Goal: Find specific page/section: Find specific page/section

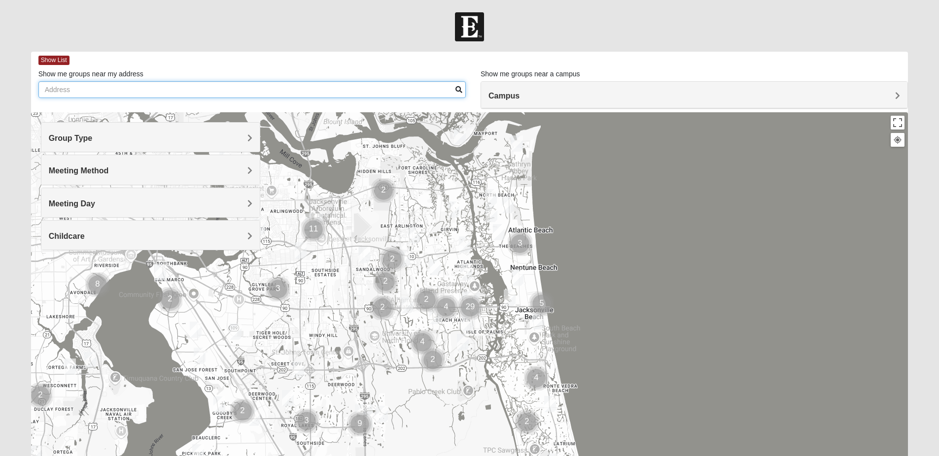
click at [426, 94] on input "Show me groups near my address" at bounding box center [251, 89] width 427 height 17
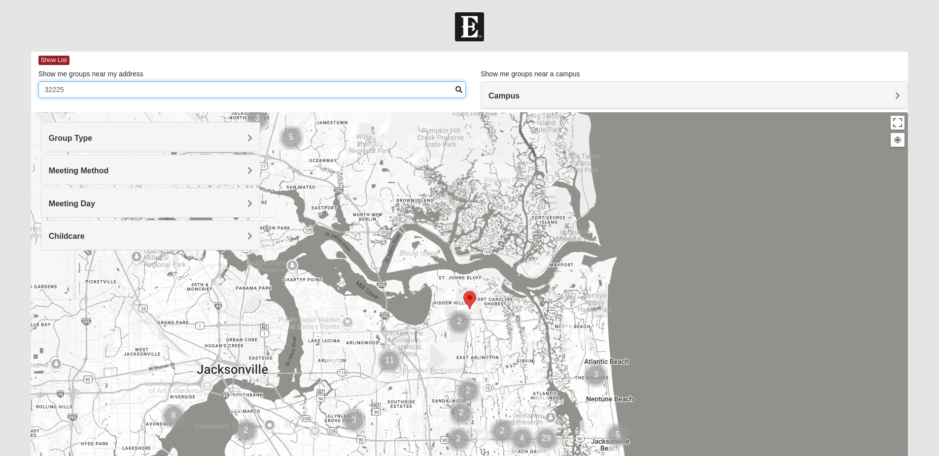
type input "32225"
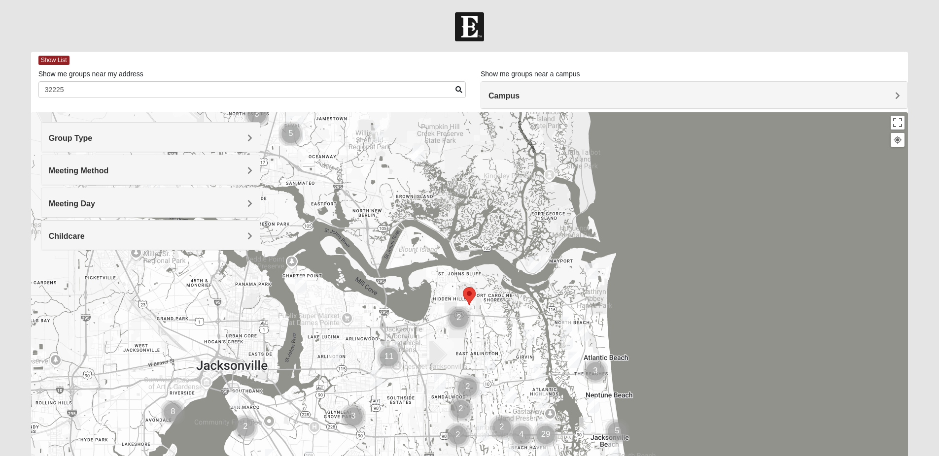
drag, startPoint x: 502, startPoint y: 320, endPoint x: 494, endPoint y: 267, distance: 54.3
click at [499, 296] on div at bounding box center [469, 309] width 877 height 394
click at [494, 267] on div at bounding box center [469, 309] width 877 height 394
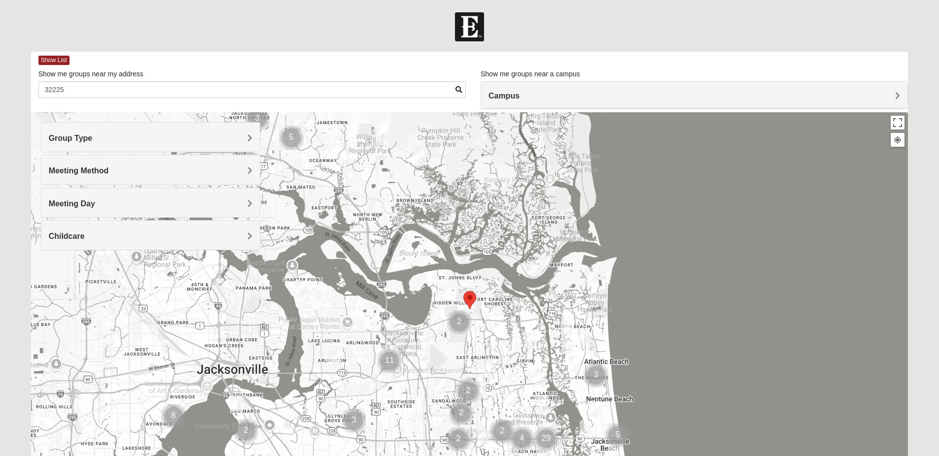
drag, startPoint x: 509, startPoint y: 344, endPoint x: 480, endPoint y: 288, distance: 63.3
click at [480, 288] on div at bounding box center [469, 309] width 877 height 394
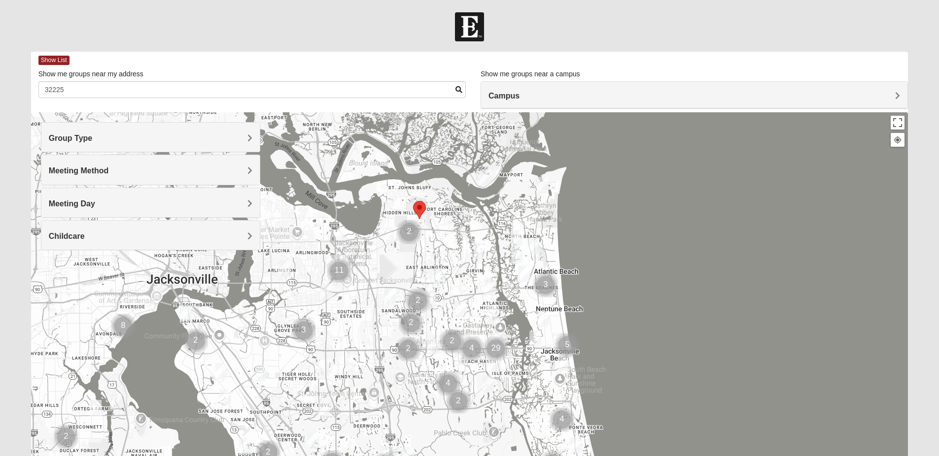
drag, startPoint x: 442, startPoint y: 345, endPoint x: 390, endPoint y: 254, distance: 104.4
click at [390, 254] on div at bounding box center [469, 309] width 877 height 394
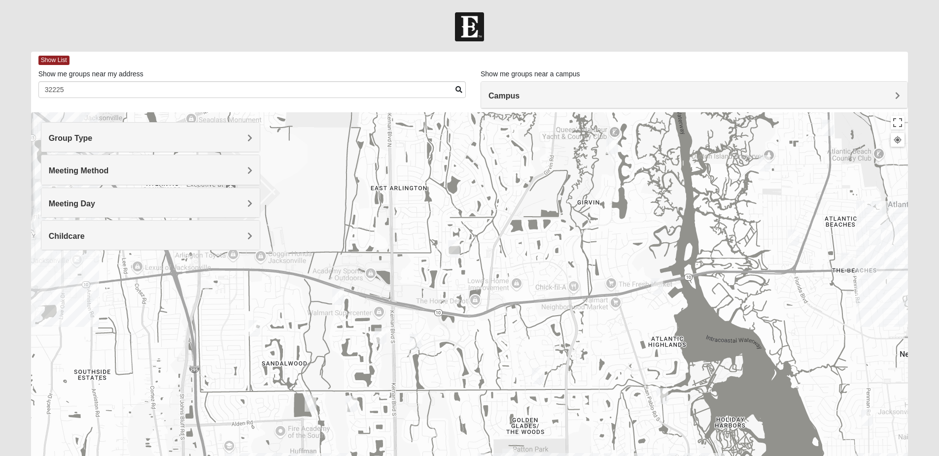
click at [199, 136] on h4 "Group Type" at bounding box center [151, 138] width 204 height 9
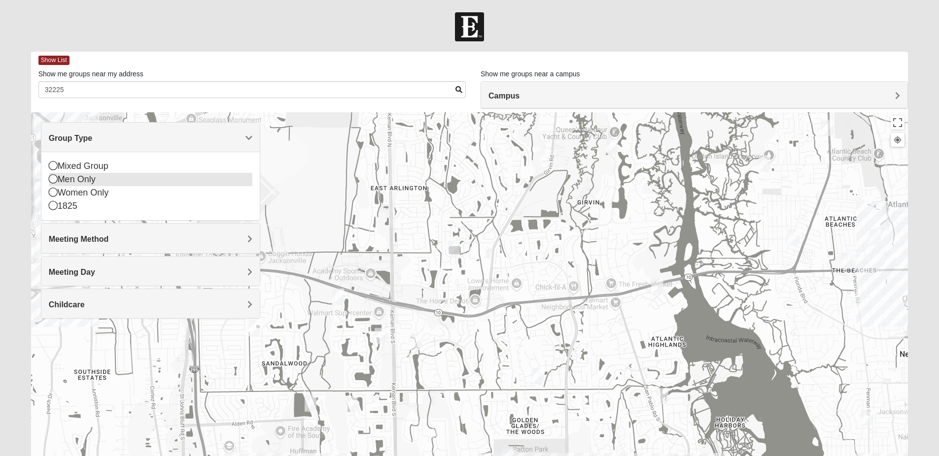
click at [187, 183] on div "Men Only" at bounding box center [151, 179] width 204 height 13
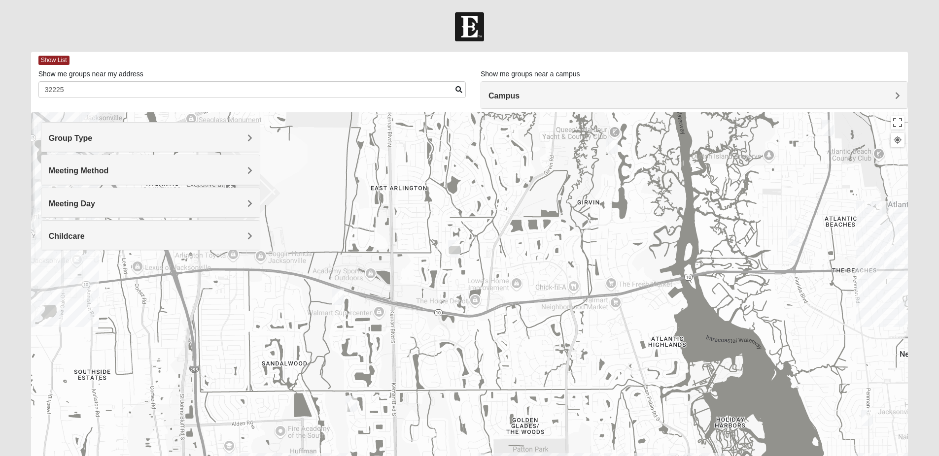
scroll to position [86, 0]
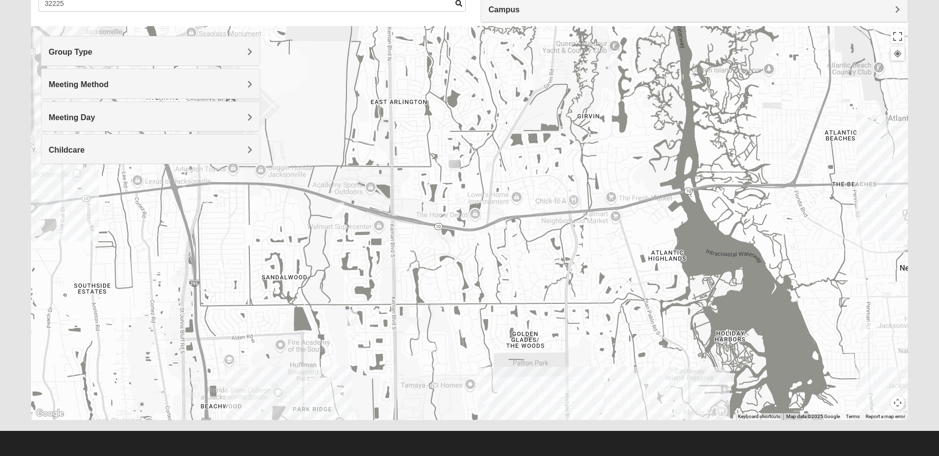
click at [580, 6] on h4 "Campus" at bounding box center [695, 9] width 412 height 9
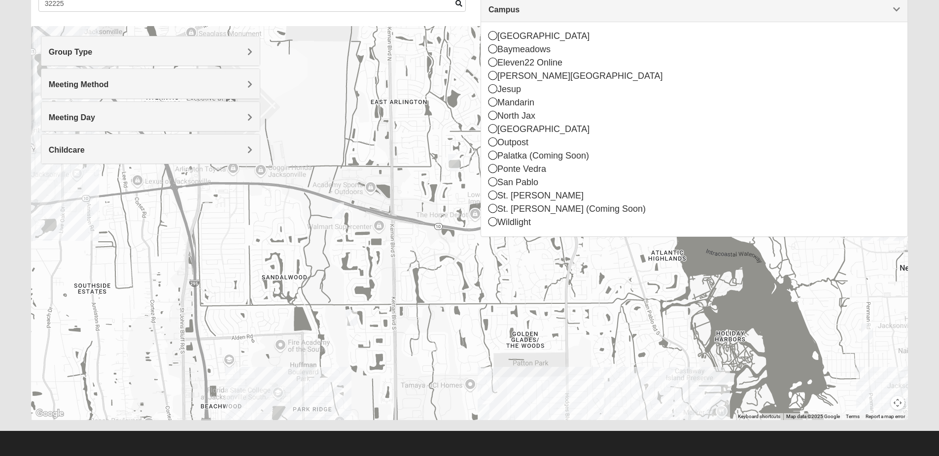
click at [580, 6] on h4 "Campus" at bounding box center [695, 9] width 412 height 9
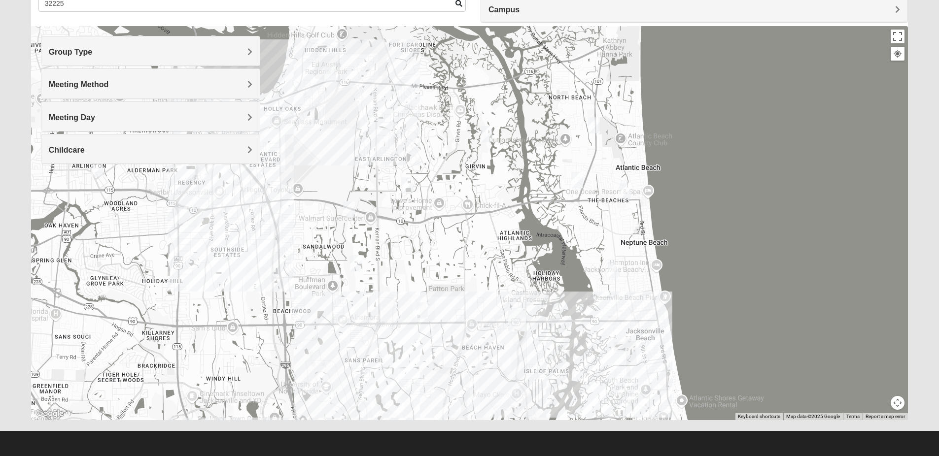
scroll to position [0, 0]
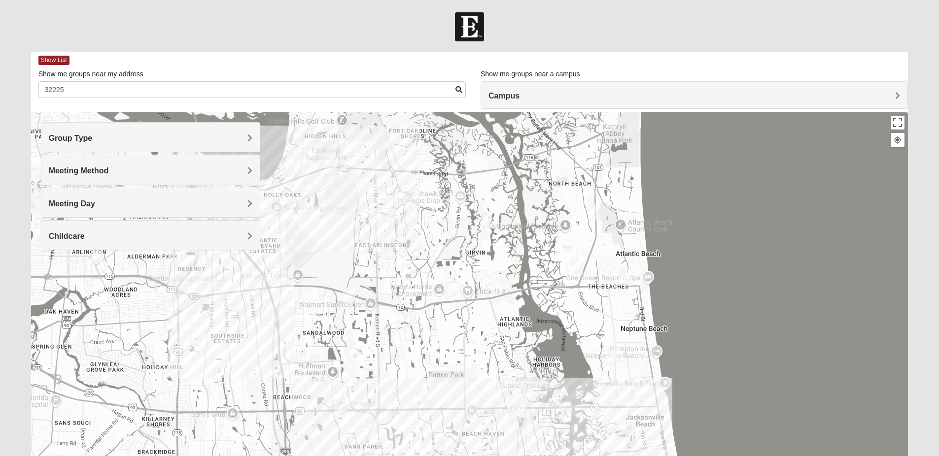
click at [423, 395] on img "Mens Hamilton 32250" at bounding box center [422, 397] width 12 height 16
click at [408, 273] on img "Mens Piper 32225" at bounding box center [407, 272] width 12 height 16
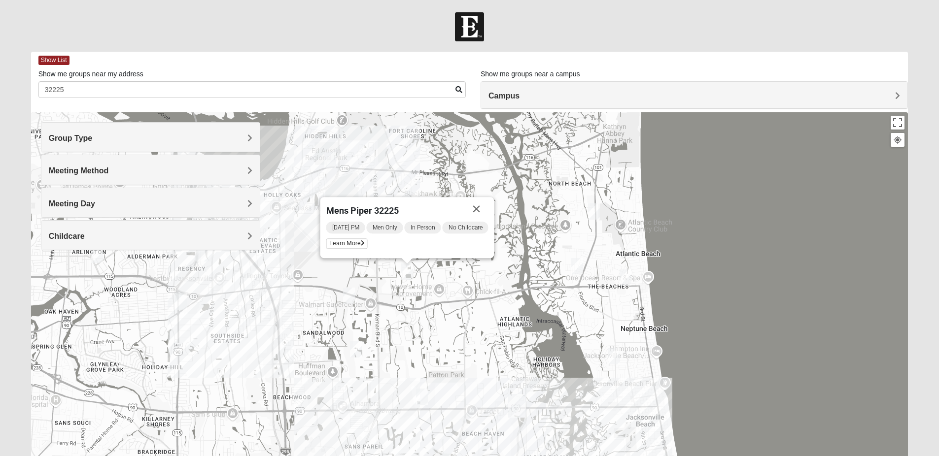
click at [351, 299] on img "Mens Vanning 32224" at bounding box center [349, 296] width 12 height 16
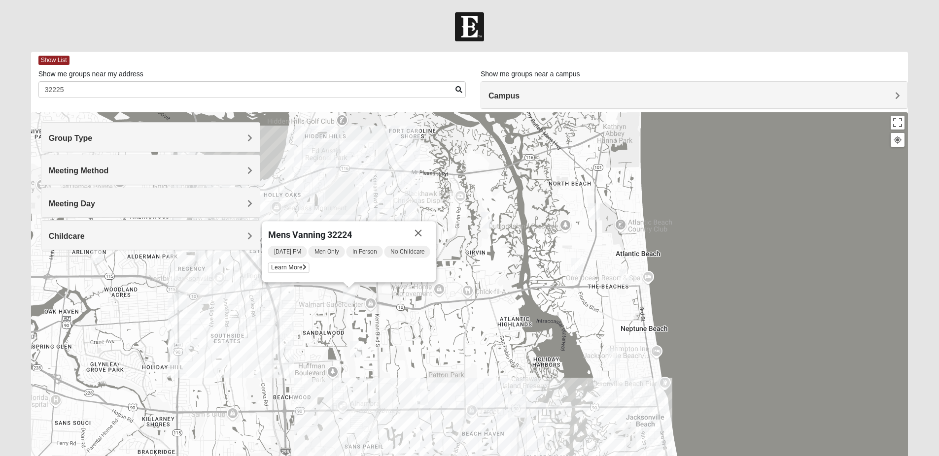
click at [359, 354] on img "Mens Haines 32246" at bounding box center [356, 350] width 12 height 16
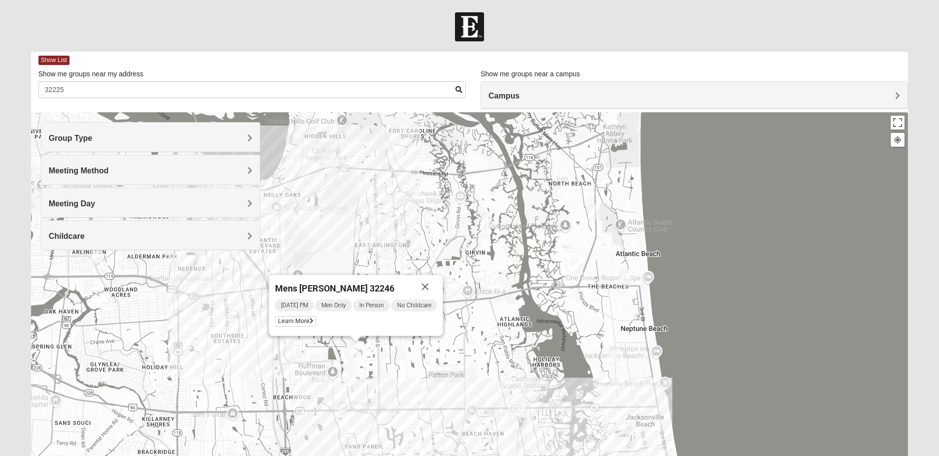
click at [484, 227] on img "Mens Fuller 32225" at bounding box center [487, 220] width 12 height 16
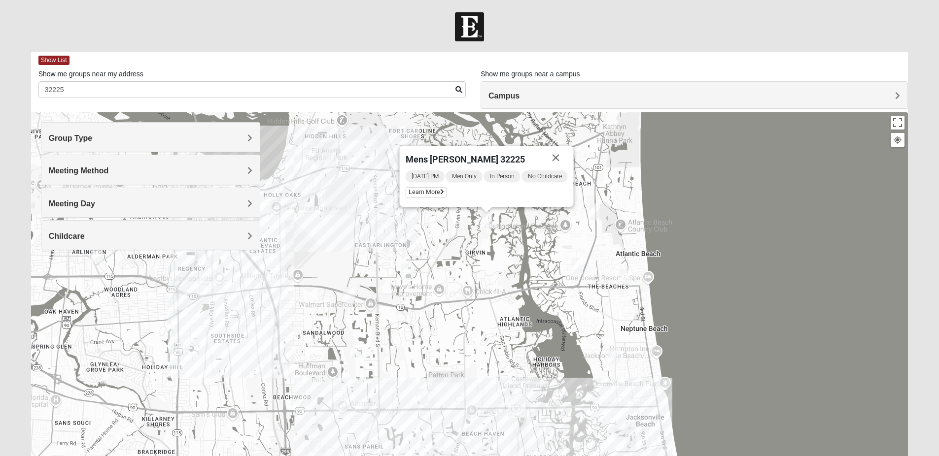
click at [596, 208] on img "Mens McCann 32233" at bounding box center [594, 212] width 12 height 16
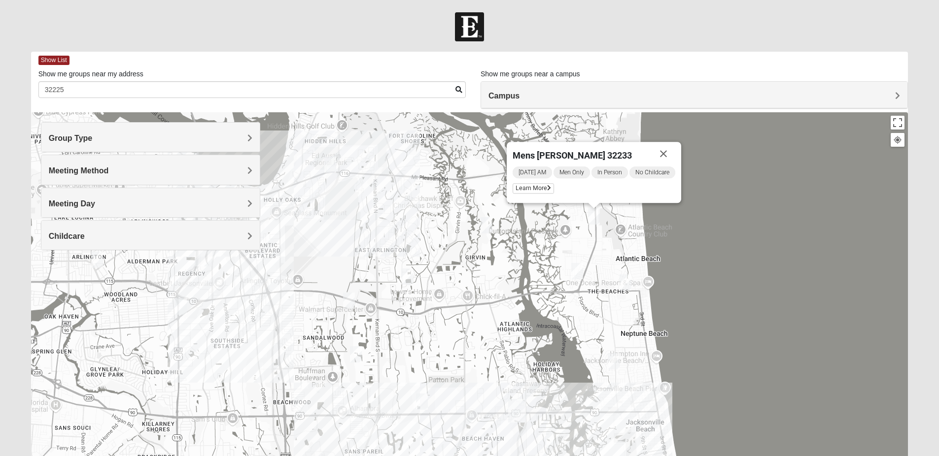
click at [578, 273] on img "Mens Boboc 32233" at bounding box center [577, 271] width 12 height 16
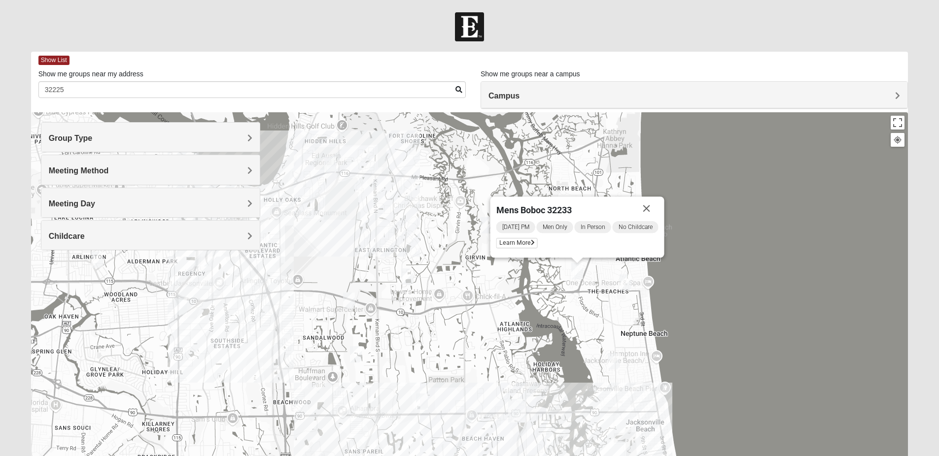
click at [627, 284] on img "Mens Clampitt 32233" at bounding box center [626, 283] width 12 height 16
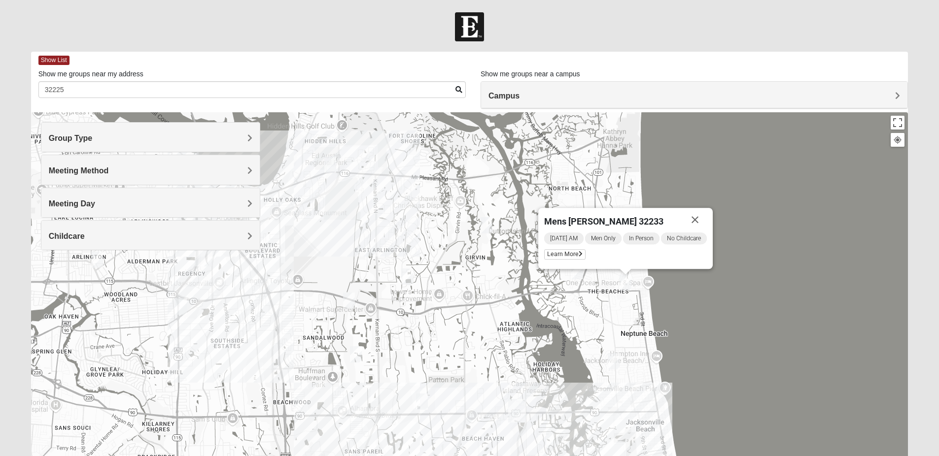
click at [614, 352] on div "Mens [PERSON_NAME] 32233 [DATE] AM Men Only In Person No Childcare Learn More" at bounding box center [469, 309] width 877 height 394
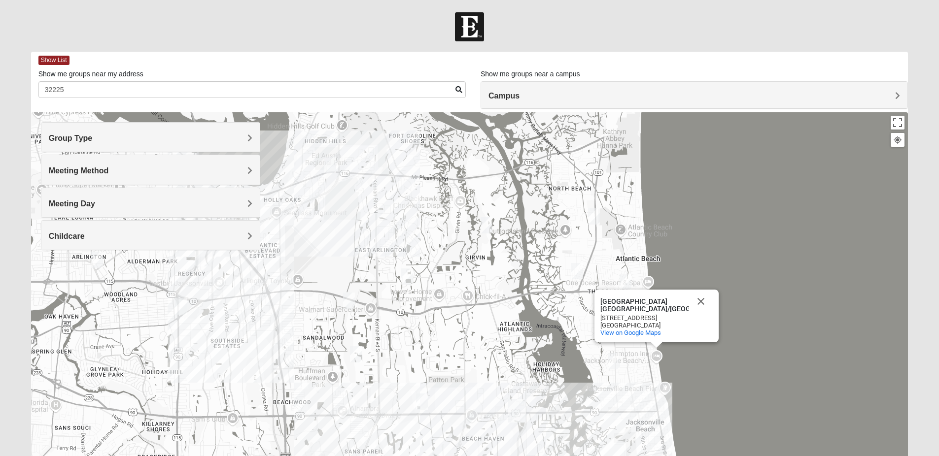
click at [330, 165] on img "Mens Mendonsa 32225" at bounding box center [330, 165] width 12 height 16
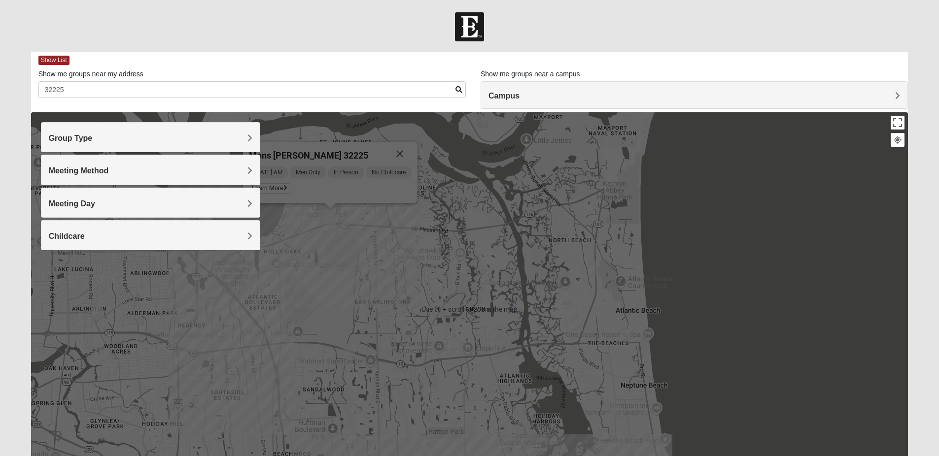
click at [210, 309] on img "Arlington" at bounding box center [204, 307] width 18 height 24
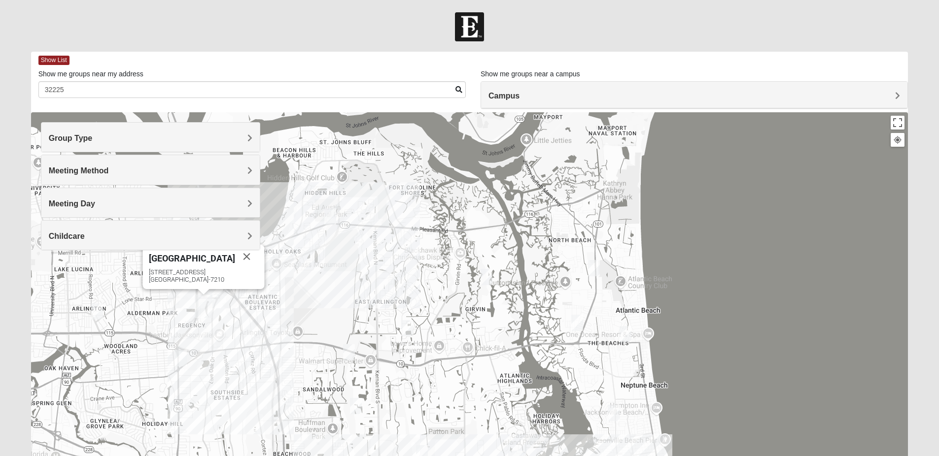
click at [181, 361] on img "Mens Gornoski 32225" at bounding box center [181, 358] width 12 height 16
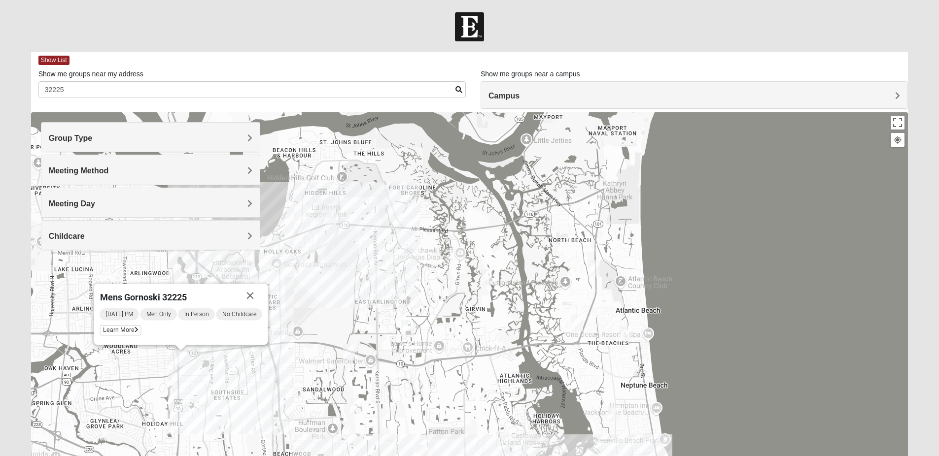
click at [75, 294] on div "Mens Gornoski 32225 [DATE] PM Men Only In Person No Childcare Learn More" at bounding box center [469, 309] width 877 height 394
click at [90, 315] on div "Mens Gornoski 32225 [DATE] PM Men Only In Person No Childcare Learn More" at bounding box center [469, 309] width 877 height 394
click at [250, 291] on button "Close" at bounding box center [250, 296] width 24 height 24
click at [96, 316] on img "Mens Smith/McGhee 32277" at bounding box center [97, 312] width 12 height 16
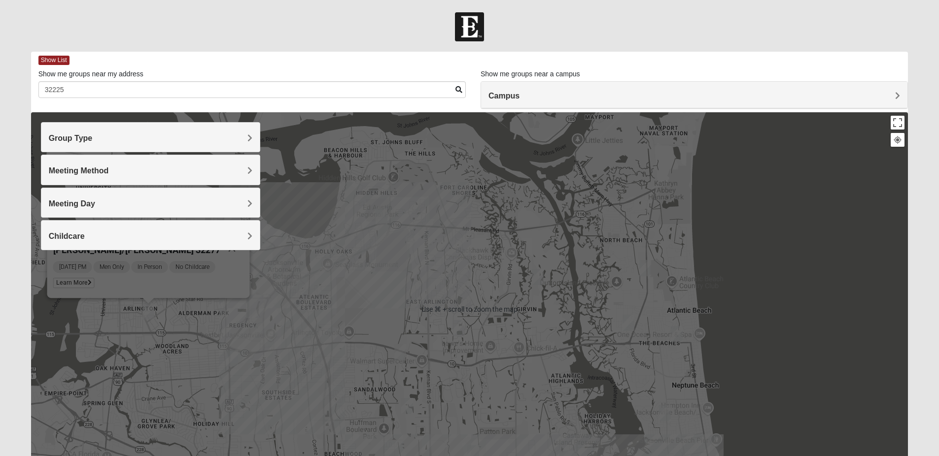
click at [138, 134] on div "Group Type" at bounding box center [150, 137] width 218 height 29
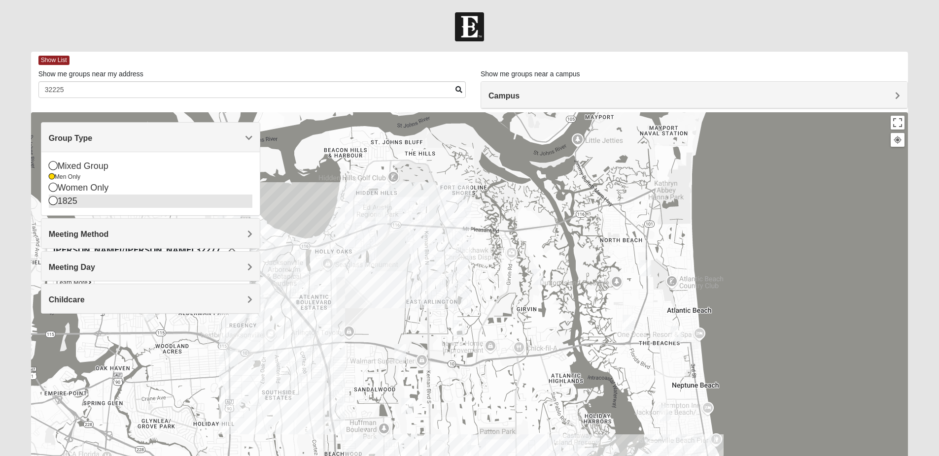
click at [125, 203] on div "1825" at bounding box center [151, 201] width 204 height 13
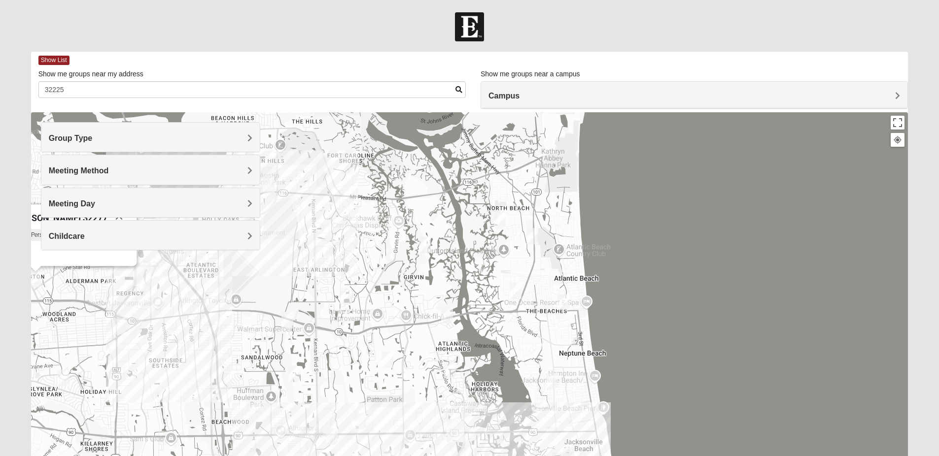
drag, startPoint x: 379, startPoint y: 360, endPoint x: 258, endPoint y: 327, distance: 125.3
click at [258, 327] on div "[PERSON_NAME]/[PERSON_NAME] 32277 [DATE] PM Men Only In Person No Childcare Lea…" at bounding box center [469, 309] width 877 height 394
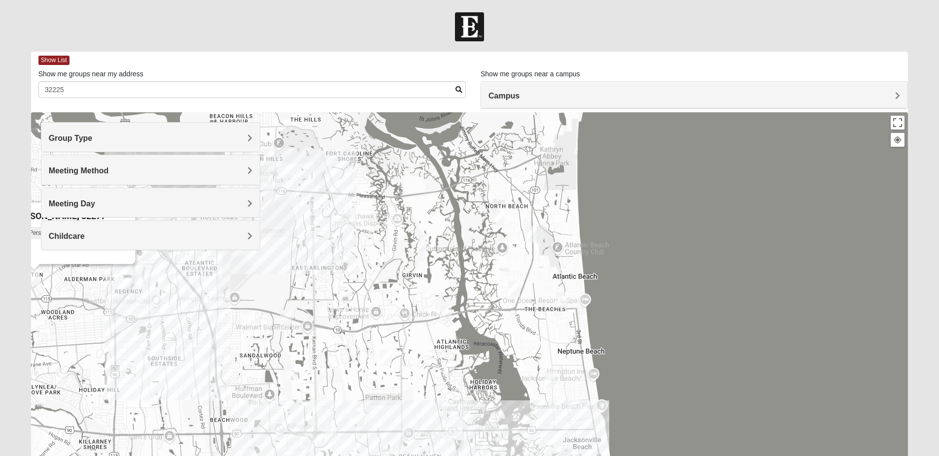
click at [344, 296] on img "Mens Piper 32225" at bounding box center [344, 294] width 12 height 16
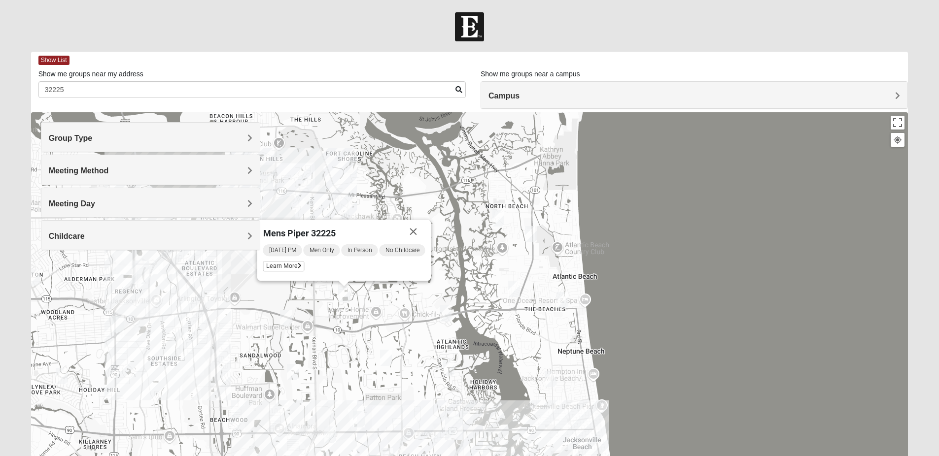
click at [344, 296] on img "Mens Piper 32225" at bounding box center [344, 294] width 12 height 16
click at [170, 138] on h4 "Group Type" at bounding box center [151, 138] width 204 height 9
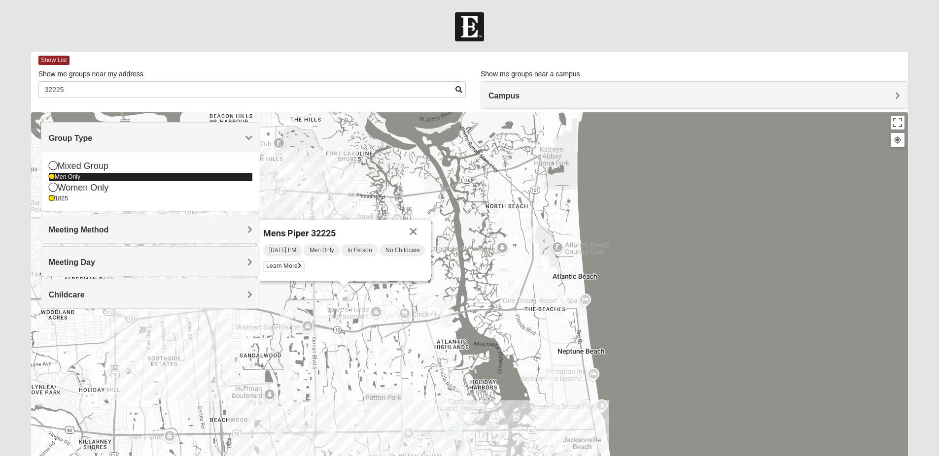
click at [77, 178] on div "Men Only" at bounding box center [151, 177] width 204 height 8
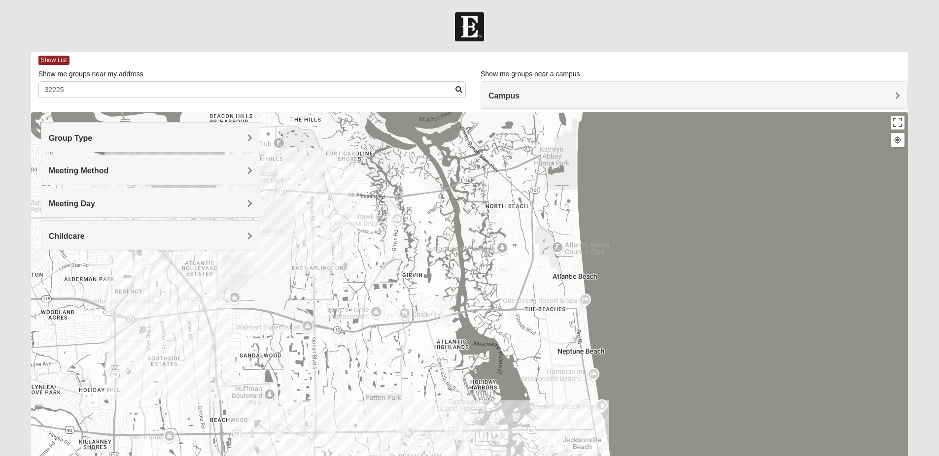
click at [496, 216] on img "1825 Mixed Curry 32233" at bounding box center [498, 218] width 12 height 16
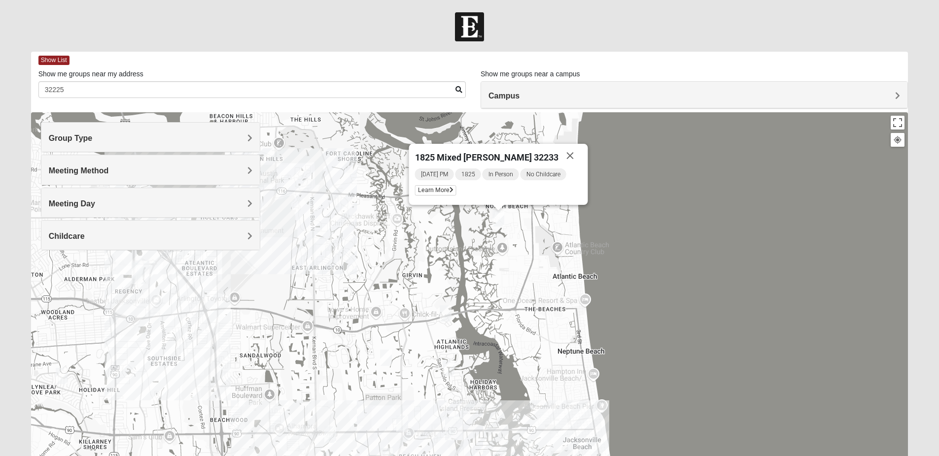
click at [446, 318] on img "1825 Womens Carkhuff 32224" at bounding box center [446, 314] width 12 height 16
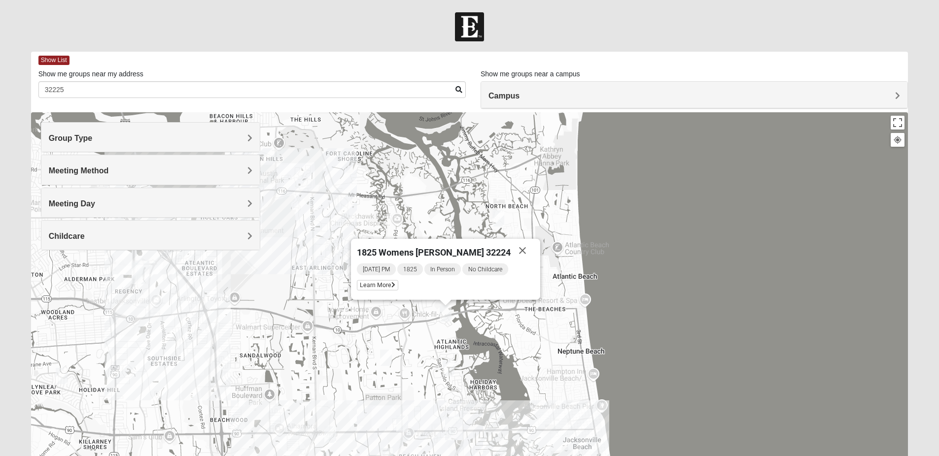
click at [449, 365] on img "1825 Womens Stewart 32224" at bounding box center [449, 368] width 12 height 16
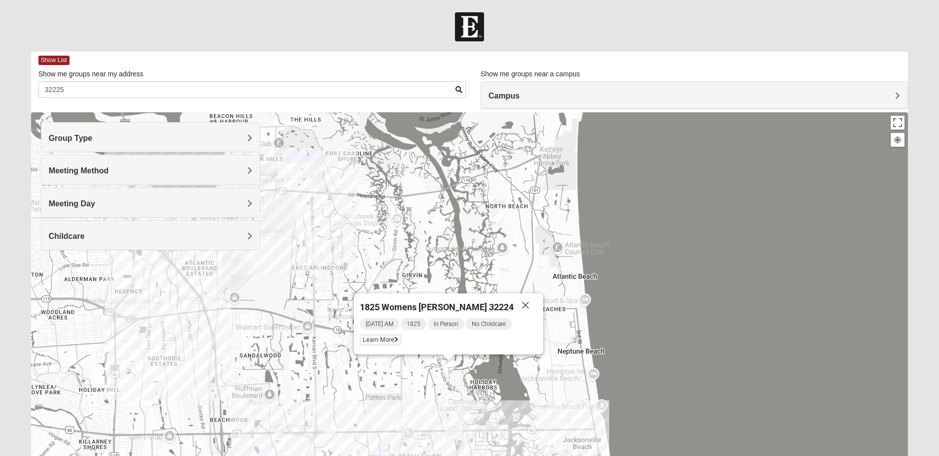
click at [381, 364] on img "1825 Mixed Annis 32246" at bounding box center [386, 358] width 12 height 16
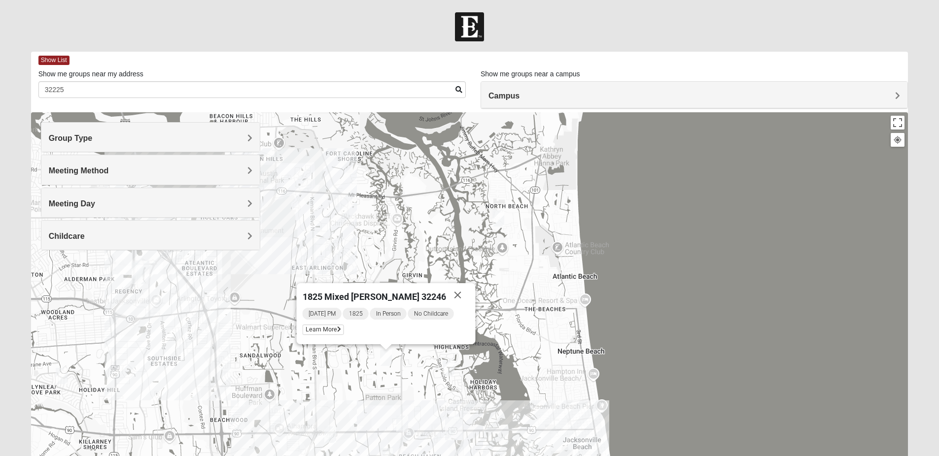
click at [402, 426] on img "1825 Womens Annis/Ferguson 32246" at bounding box center [402, 424] width 12 height 16
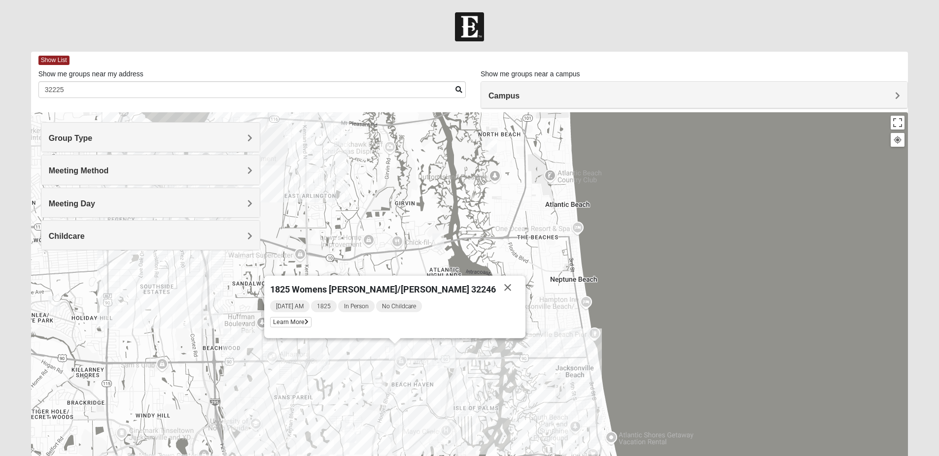
drag, startPoint x: 378, startPoint y: 429, endPoint x: 370, endPoint y: 354, distance: 75.3
click at [370, 354] on div "1825 Womens [PERSON_NAME]/[PERSON_NAME] 32246 [DATE] AM 1825 In Person No Child…" at bounding box center [469, 309] width 877 height 394
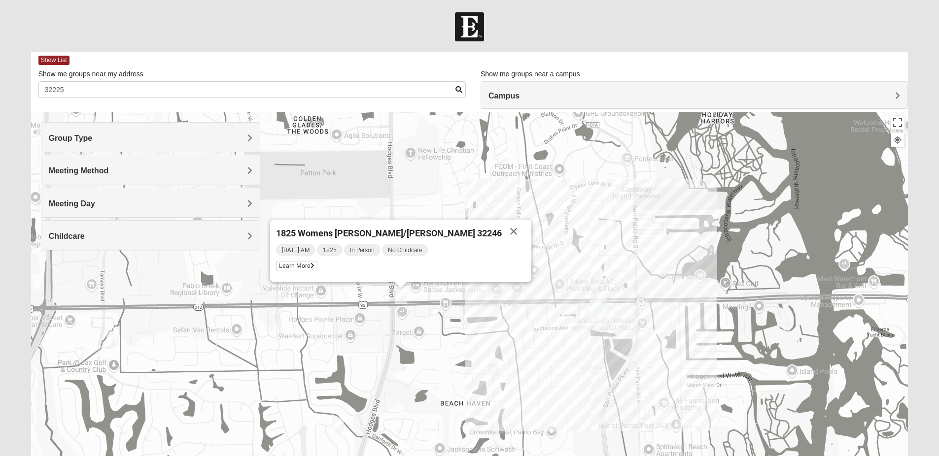
drag, startPoint x: 339, startPoint y: 312, endPoint x: 423, endPoint y: 369, distance: 102.1
click at [423, 369] on div "1825 Womens [PERSON_NAME]/[PERSON_NAME] 32246 [DATE] AM 1825 In Person No Child…" at bounding box center [469, 309] width 877 height 394
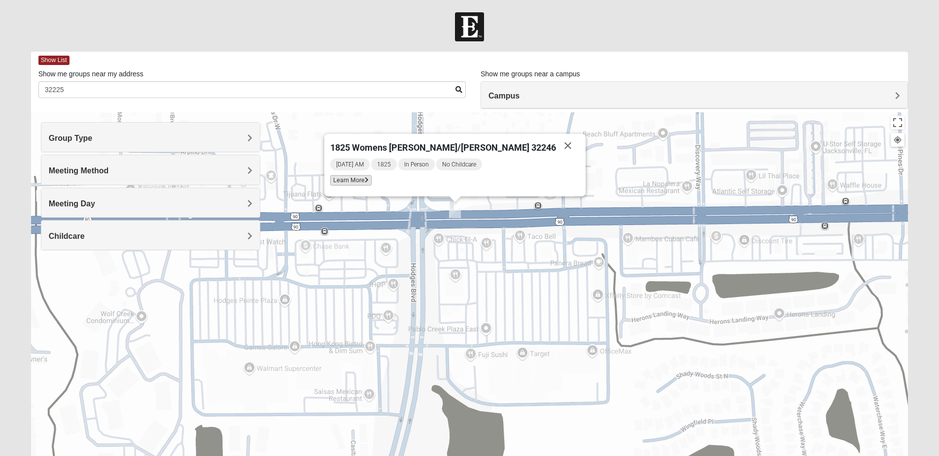
click at [372, 186] on span "Learn More" at bounding box center [350, 180] width 41 height 10
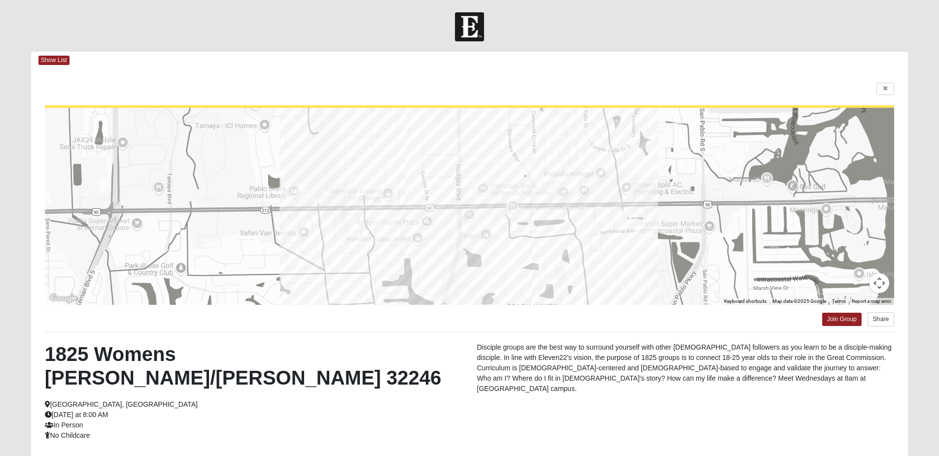
scroll to position [81, 0]
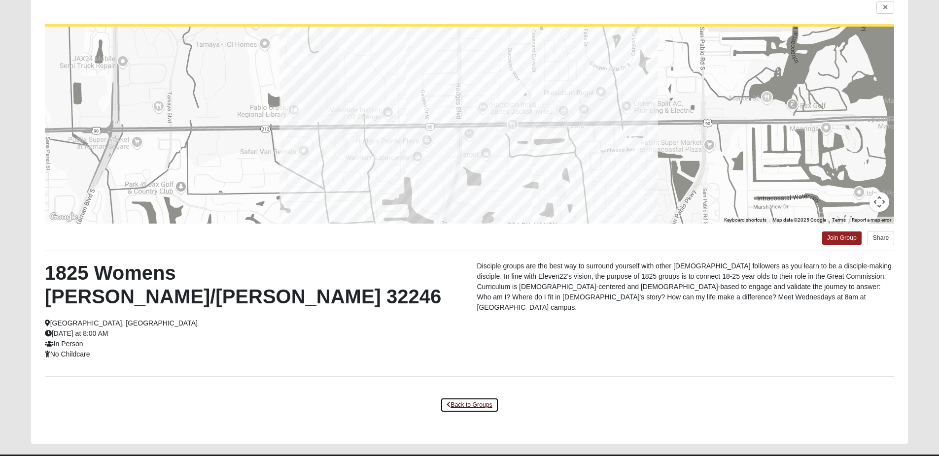
click at [473, 398] on link "Back to Groups" at bounding box center [469, 405] width 58 height 15
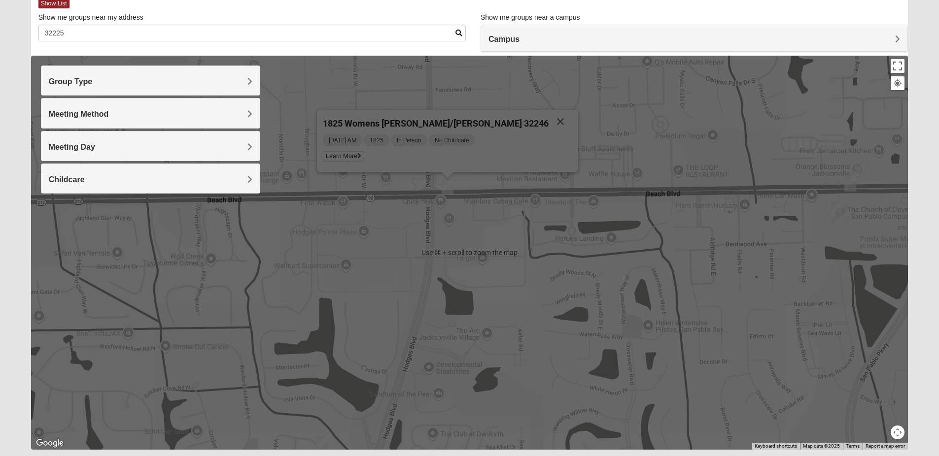
scroll to position [0, 0]
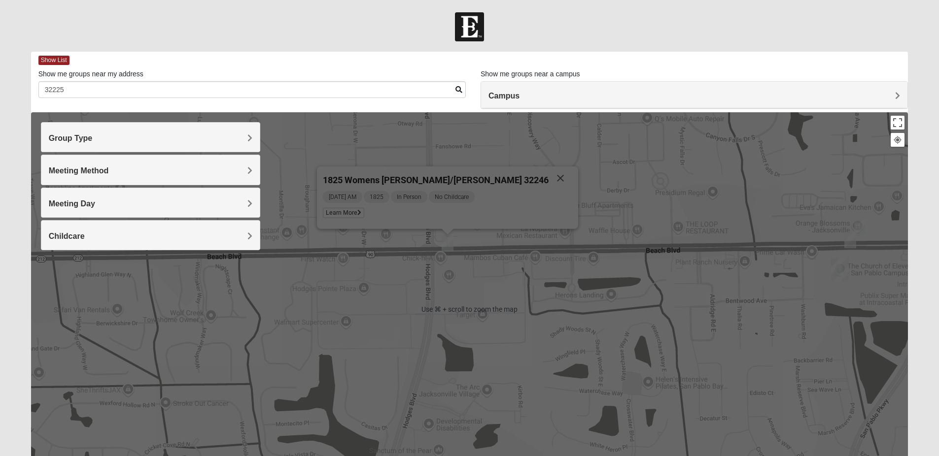
click at [166, 137] on h4 "Group Type" at bounding box center [151, 138] width 204 height 9
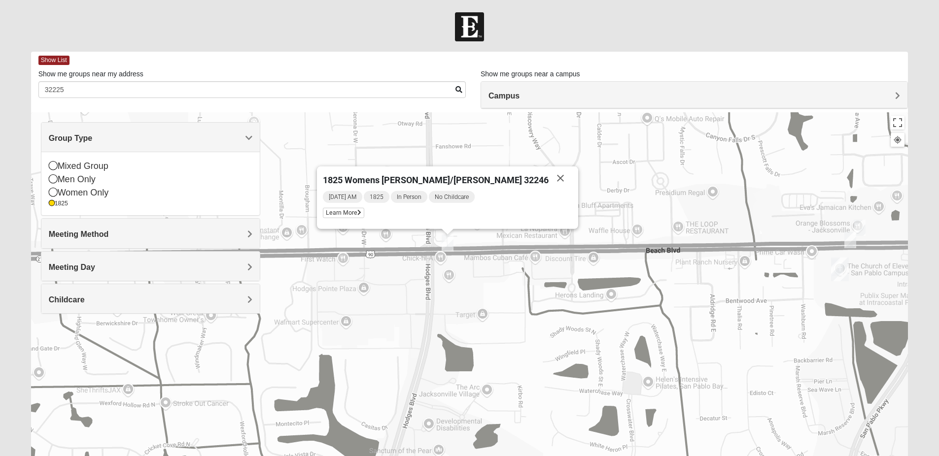
click at [58, 210] on div "Mixed Group Men Only Women Only 1825" at bounding box center [150, 184] width 218 height 64
click at [50, 205] on icon at bounding box center [52, 204] width 6 height 6
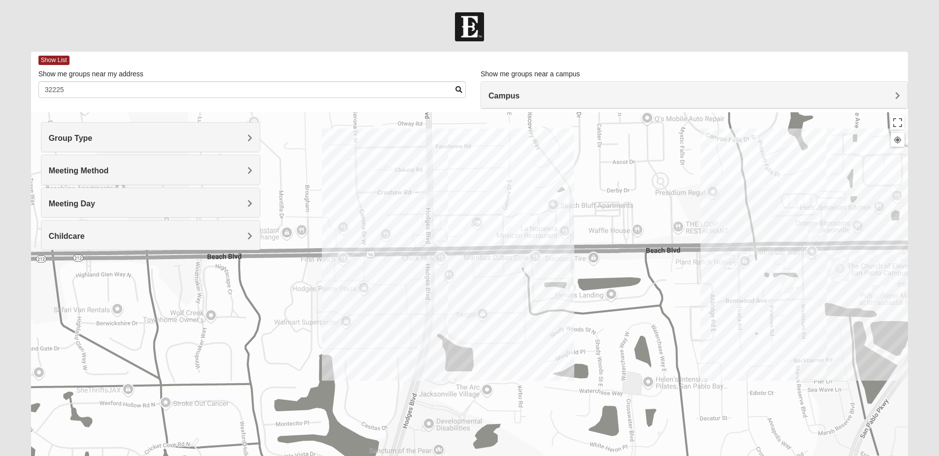
click at [115, 136] on h4 "Group Type" at bounding box center [151, 138] width 204 height 9
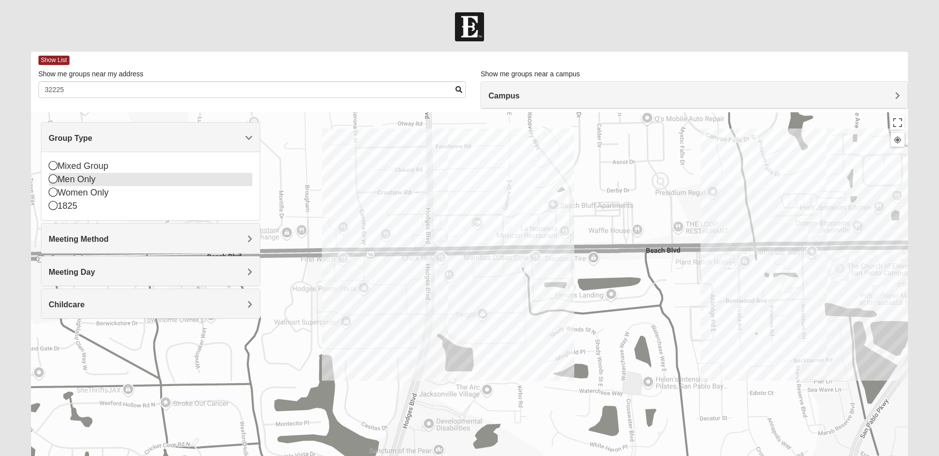
click at [94, 175] on div "Men Only" at bounding box center [151, 179] width 204 height 13
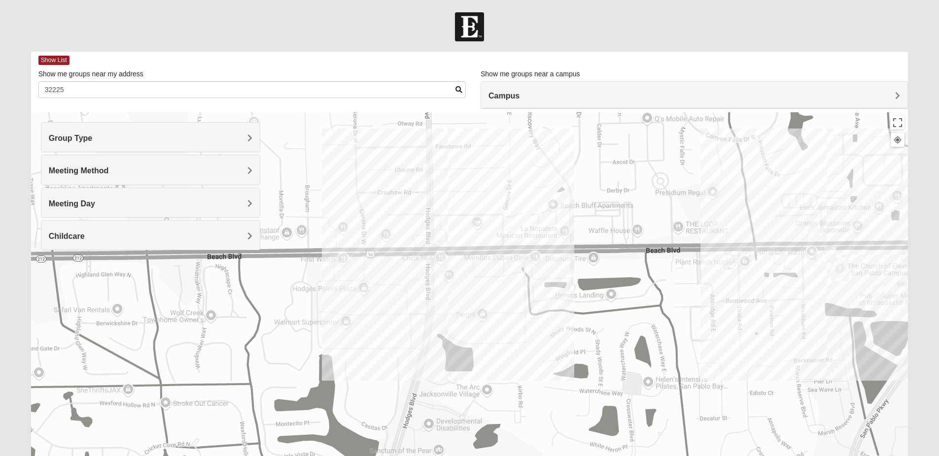
click at [175, 202] on h4 "Meeting Day" at bounding box center [151, 203] width 204 height 9
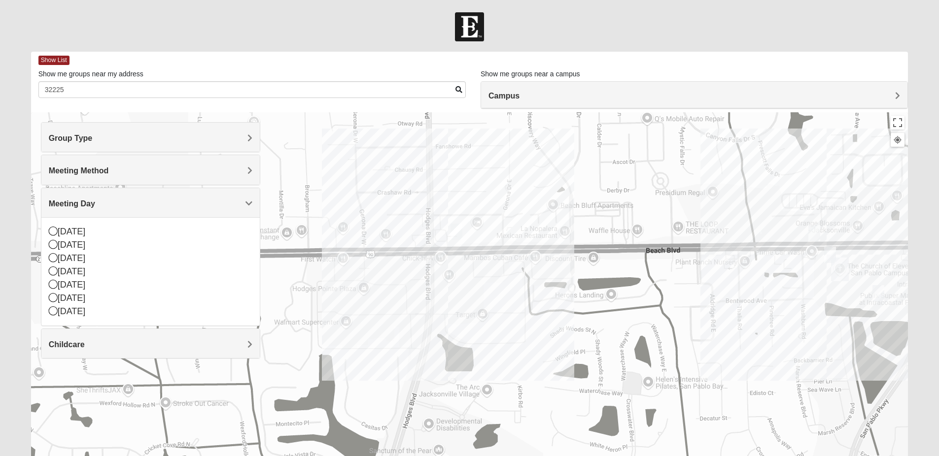
click at [175, 202] on h4 "Meeting Day" at bounding box center [151, 203] width 204 height 9
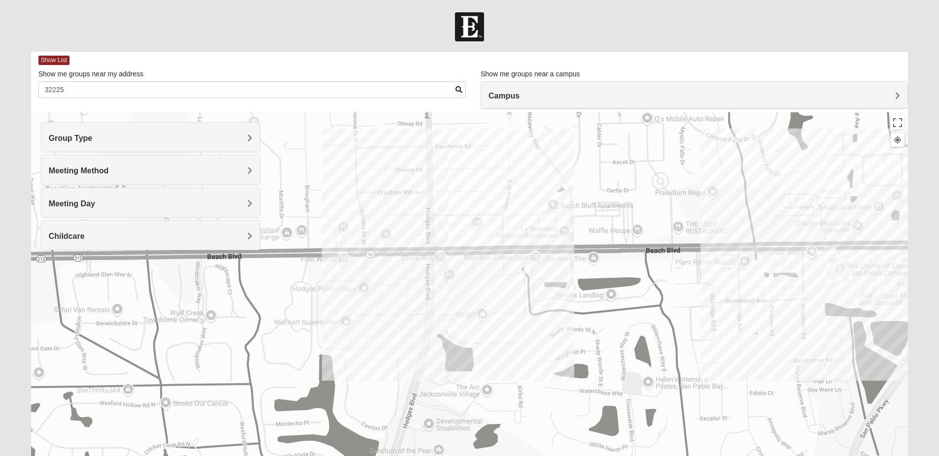
click at [154, 171] on h4 "Meeting Method" at bounding box center [151, 170] width 204 height 9
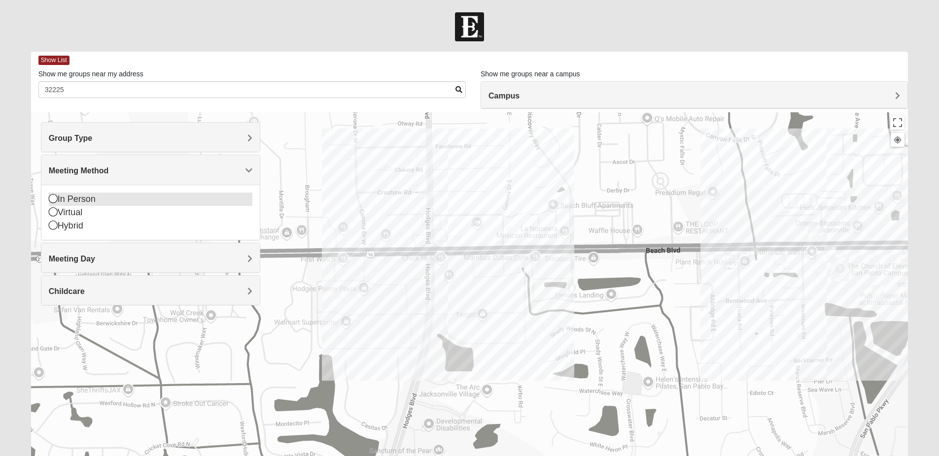
click at [92, 198] on div "In Person" at bounding box center [151, 199] width 204 height 13
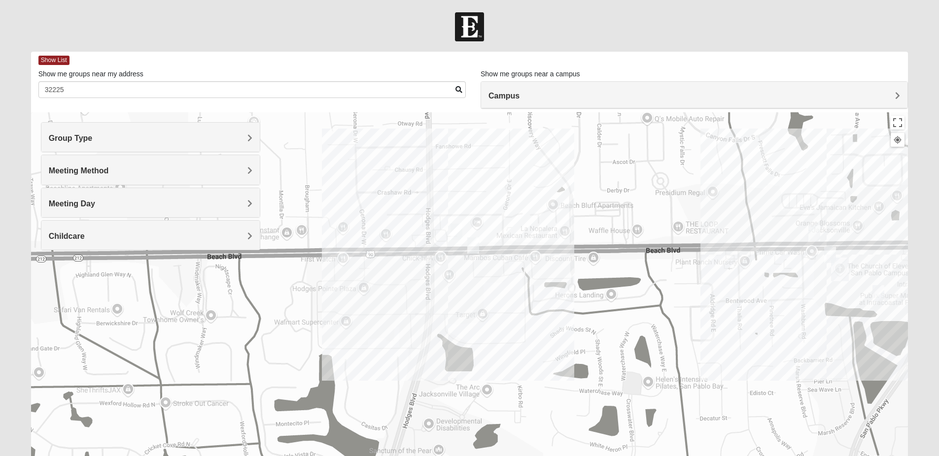
click at [459, 232] on img "Mens Dobson 32224" at bounding box center [457, 232] width 12 height 16
click at [476, 247] on img "Mens Brown 32224" at bounding box center [473, 246] width 12 height 16
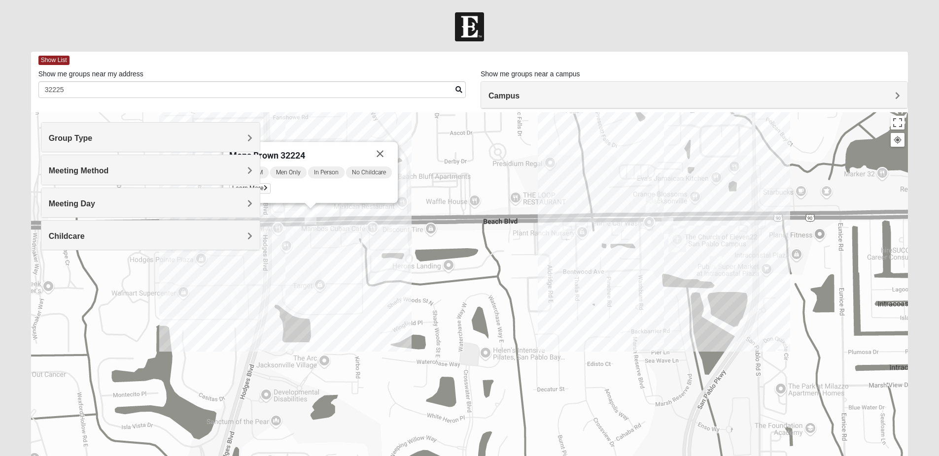
drag, startPoint x: 651, startPoint y: 316, endPoint x: 486, endPoint y: 287, distance: 168.2
click at [486, 287] on div "Mens Brown 32224 [DATE] AM Men Only In Person No Childcare Learn More" at bounding box center [469, 309] width 877 height 394
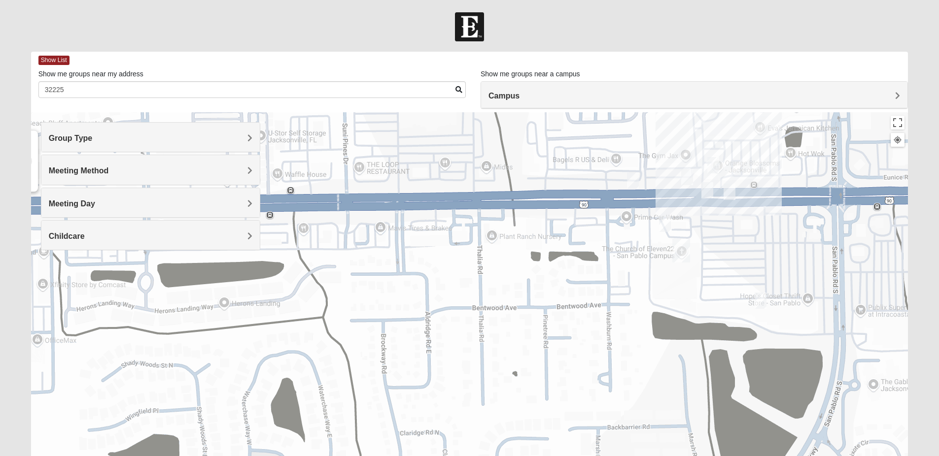
click at [739, 181] on div "Mens Brown 32224 [DATE] AM Men Only In Person No Childcare Learn More" at bounding box center [469, 309] width 877 height 394
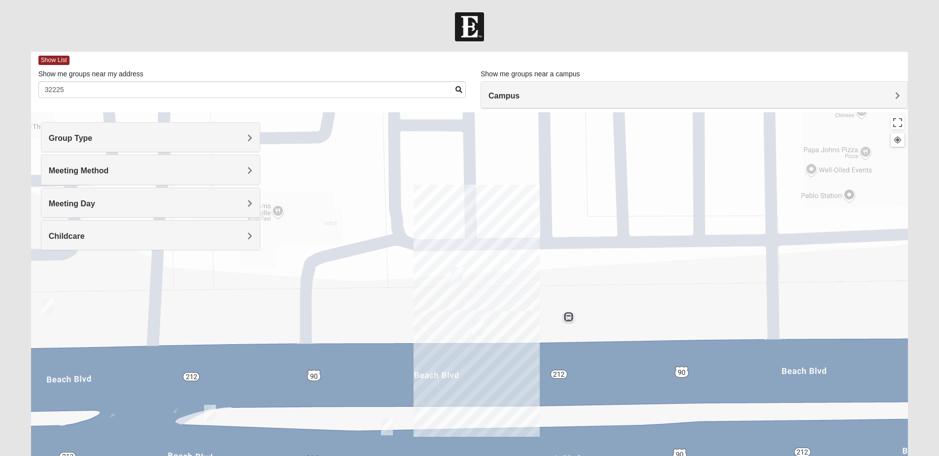
click at [481, 324] on img "Mens Baez 32250" at bounding box center [478, 328] width 12 height 16
click at [389, 423] on img "On Campus Mens Hawk/Garcia 32250" at bounding box center [387, 428] width 12 height 16
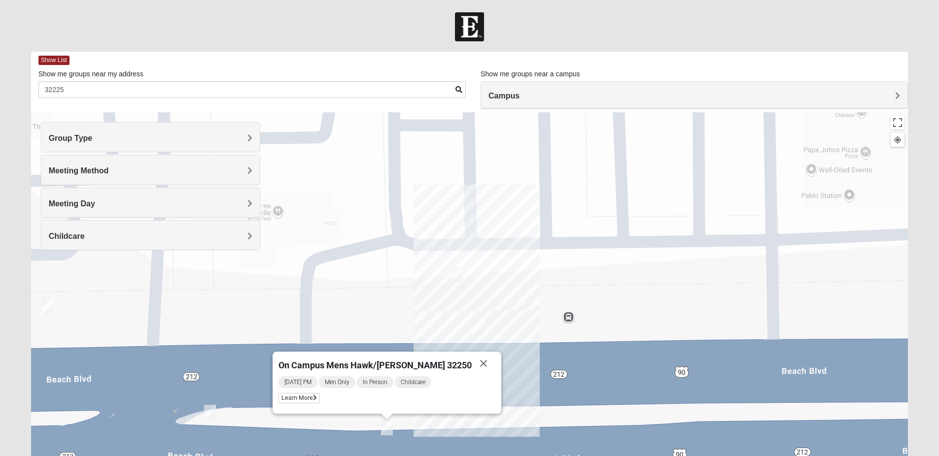
click at [455, 274] on img "On Campus Mens Keller 32250" at bounding box center [457, 275] width 12 height 16
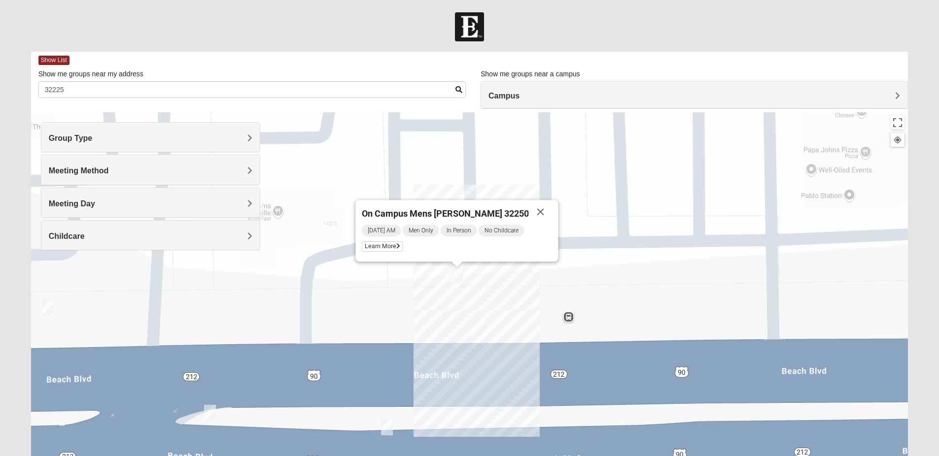
click at [593, 100] on h4 "Campus" at bounding box center [695, 95] width 412 height 9
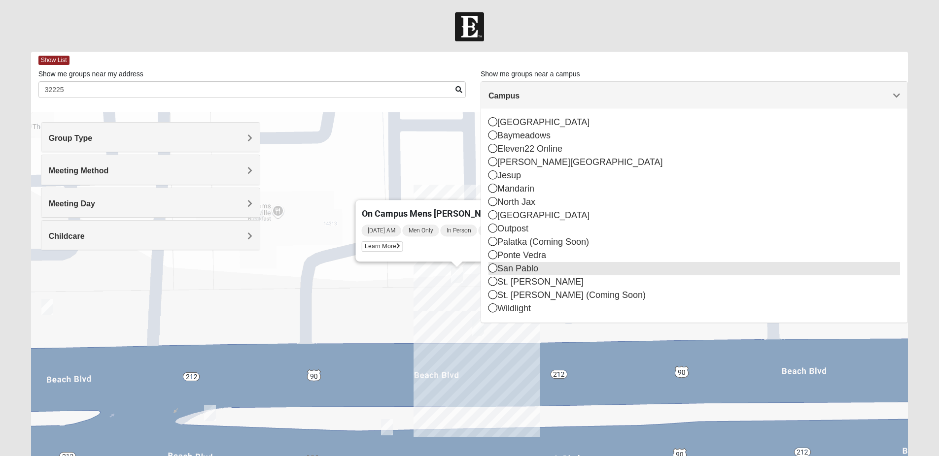
click at [539, 275] on div "San Pablo" at bounding box center [695, 268] width 412 height 13
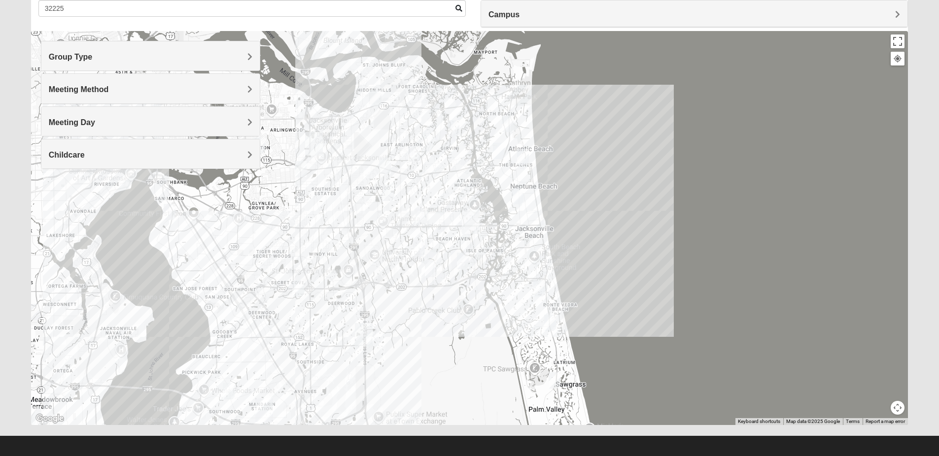
scroll to position [86, 0]
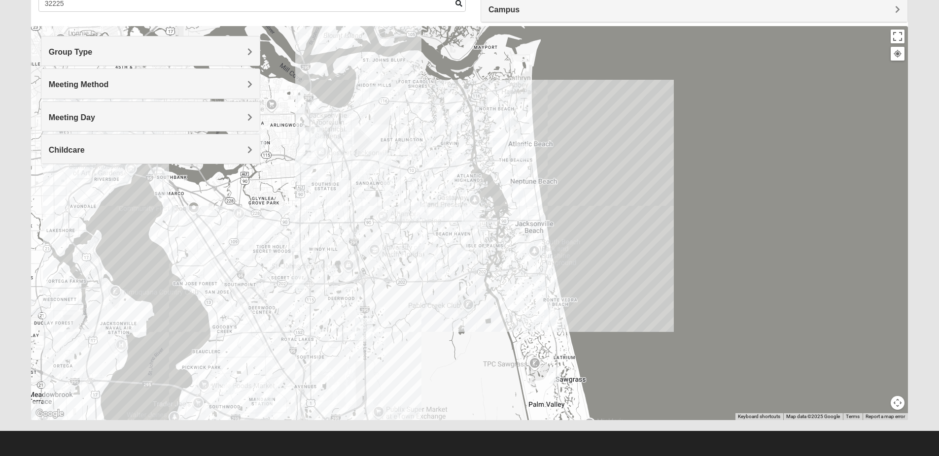
click at [357, 335] on img "Baymeadows" at bounding box center [364, 330] width 18 height 24
click at [302, 339] on div "Baymeadows [STREET_ADDRESS][PERSON_NAME]" at bounding box center [469, 223] width 877 height 394
